Goal: Task Accomplishment & Management: Complete application form

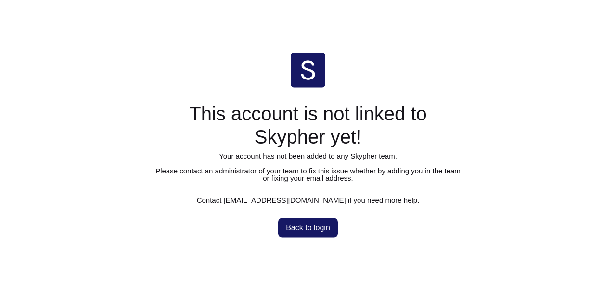
click at [300, 227] on span "Back to login" at bounding box center [308, 227] width 44 height 8
